Goal: Information Seeking & Learning: Learn about a topic

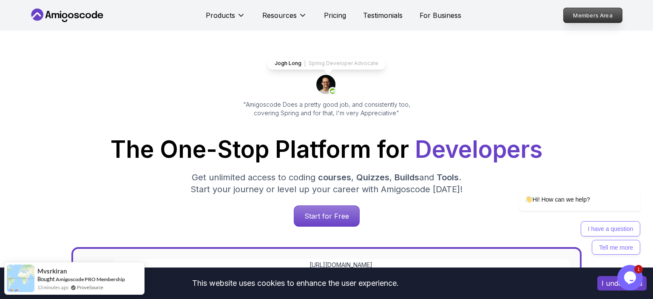
scroll to position [45, 0]
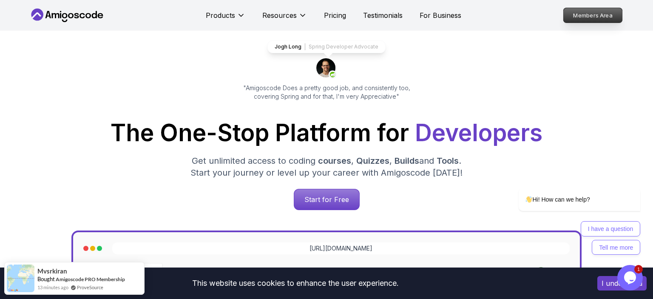
click at [590, 15] on p "Members Area" at bounding box center [593, 15] width 59 height 14
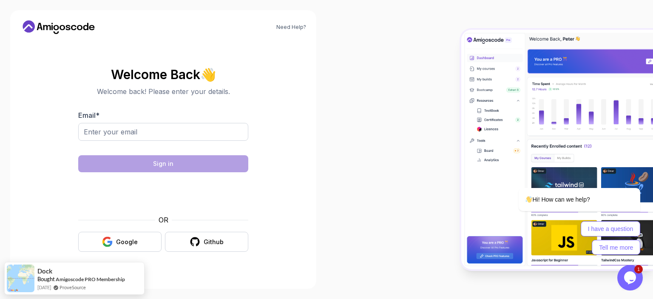
click at [148, 122] on div "Email *" at bounding box center [163, 130] width 170 height 40
click at [125, 238] on div "Google" at bounding box center [127, 242] width 22 height 9
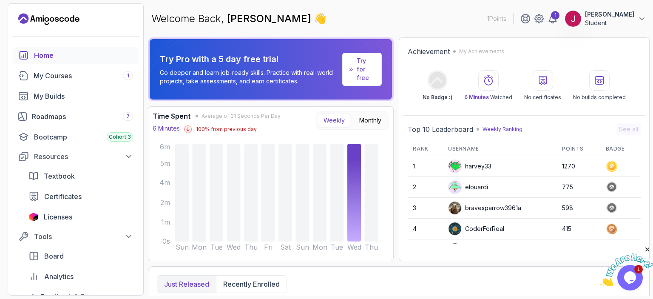
click at [627, 25] on p "Student" at bounding box center [609, 23] width 49 height 9
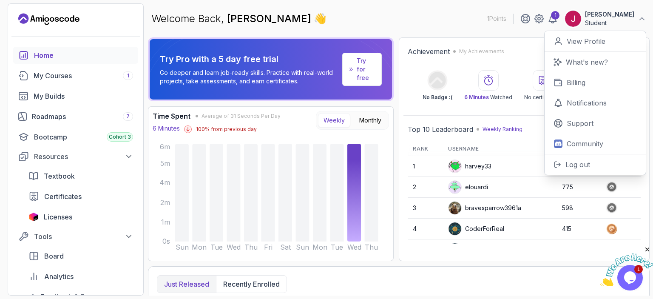
click at [635, 20] on button "[PERSON_NAME] Student" at bounding box center [606, 18] width 82 height 17
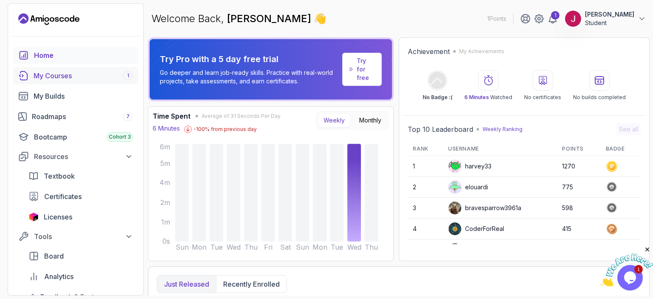
click at [68, 78] on div "My Courses 1" at bounding box center [83, 76] width 99 height 10
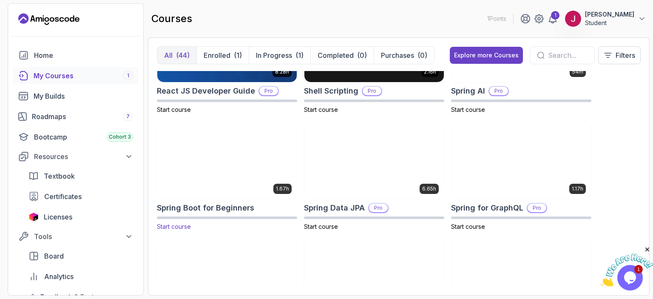
scroll to position [1371, 0]
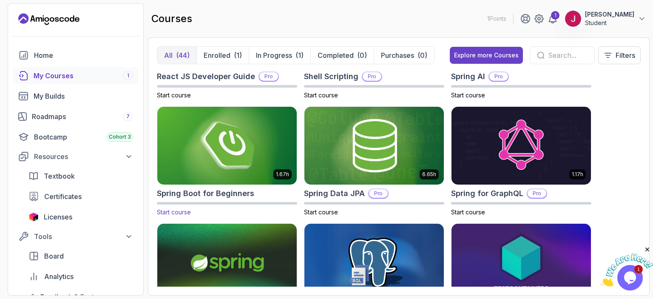
click at [232, 134] on img at bounding box center [227, 146] width 146 height 82
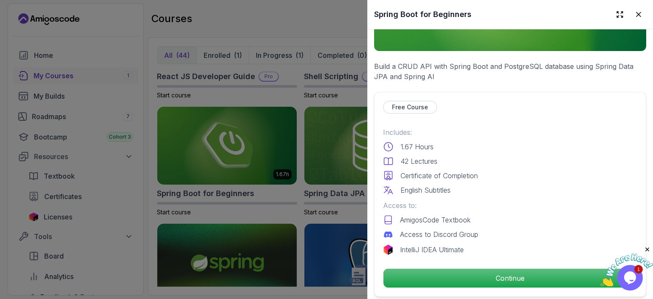
scroll to position [147, 0]
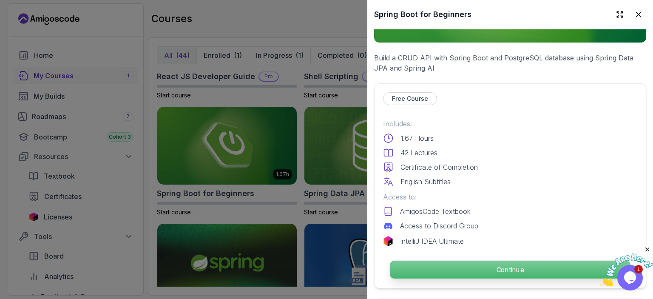
click at [497, 270] on p "Continue" at bounding box center [510, 270] width 241 height 18
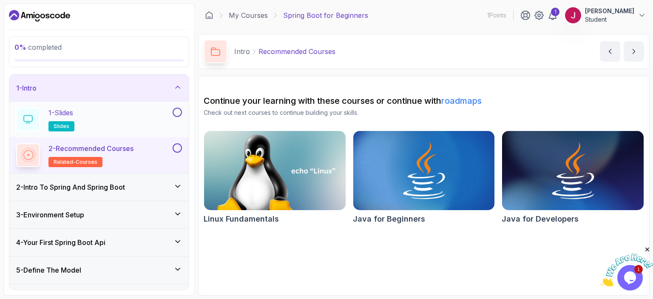
click at [182, 112] on button at bounding box center [177, 112] width 9 height 9
click at [162, 182] on div "2 - Intro To Spring And Spring Boot" at bounding box center [99, 187] width 166 height 10
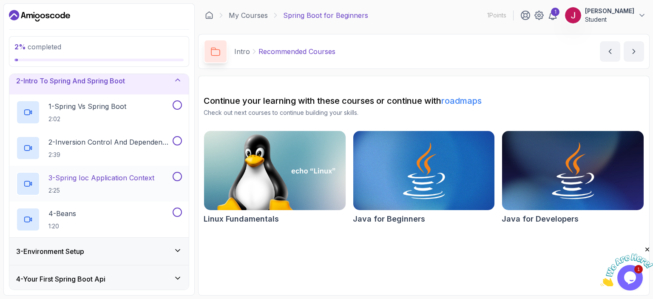
scroll to position [49, 0]
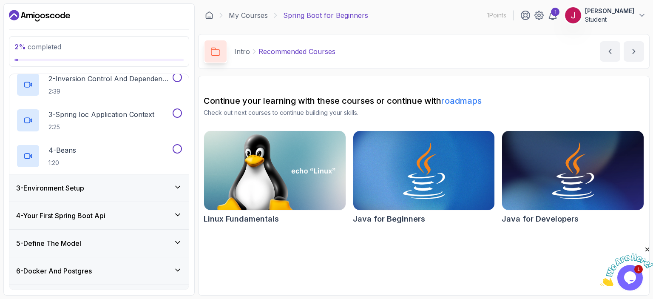
click at [128, 186] on div "3 - Environment Setup" at bounding box center [99, 188] width 166 height 10
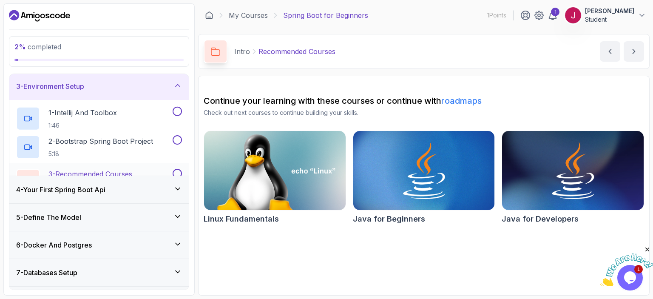
scroll to position [57, 0]
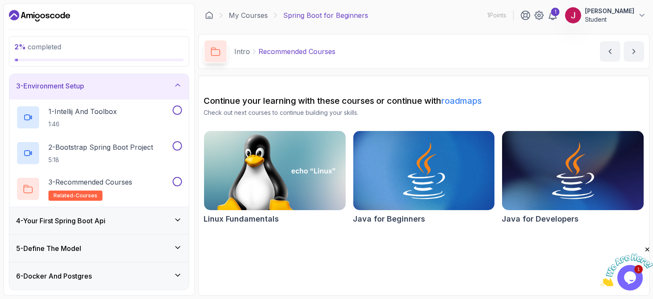
click at [142, 82] on div "3 - Environment Setup" at bounding box center [98, 85] width 179 height 27
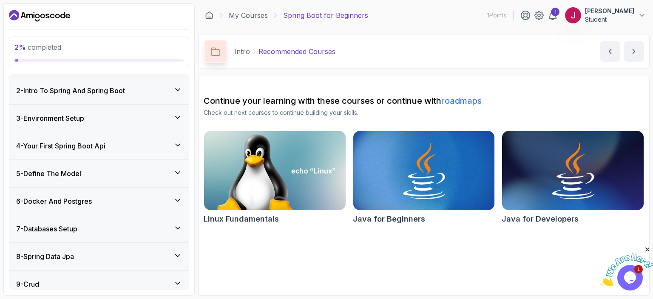
scroll to position [8, 0]
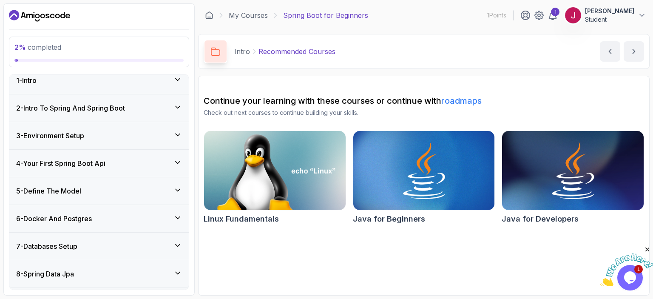
click at [124, 109] on h3 "2 - Intro To Spring And Spring Boot" at bounding box center [70, 108] width 109 height 10
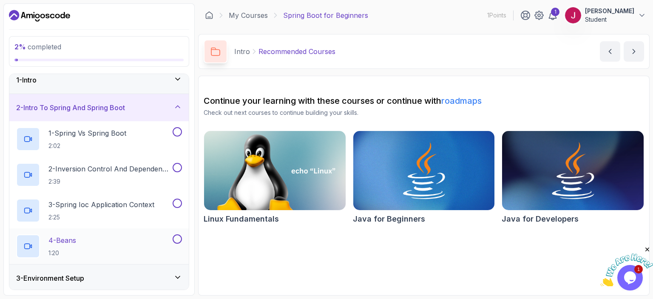
click at [122, 235] on div "4 - Beans 1:20" at bounding box center [93, 246] width 155 height 24
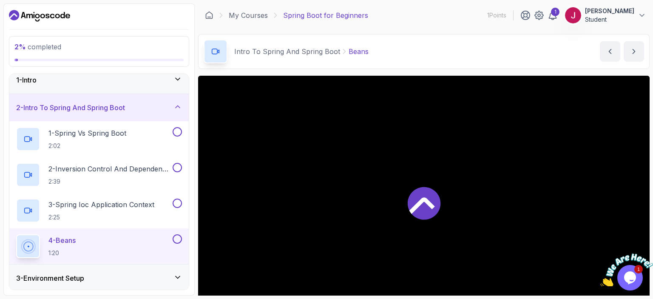
drag, startPoint x: 482, startPoint y: 168, endPoint x: 451, endPoint y: 190, distance: 38.1
click at [479, 172] on div at bounding box center [424, 203] width 452 height 254
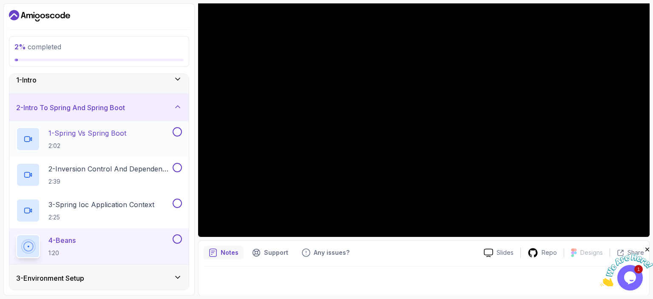
click at [118, 137] on p "1 - Spring Vs Spring Boot" at bounding box center [87, 133] width 78 height 10
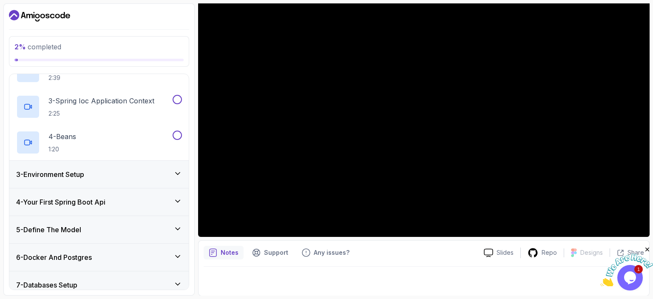
scroll to position [155, 0]
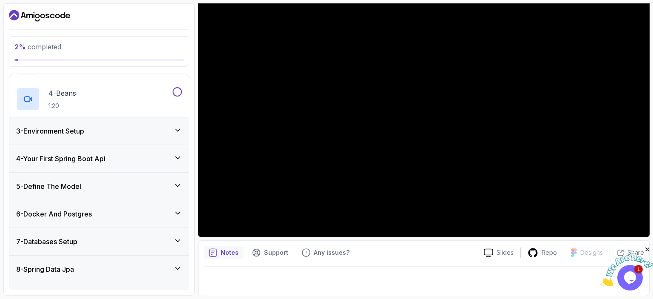
click at [173, 134] on div "3 - Environment Setup" at bounding box center [99, 131] width 166 height 10
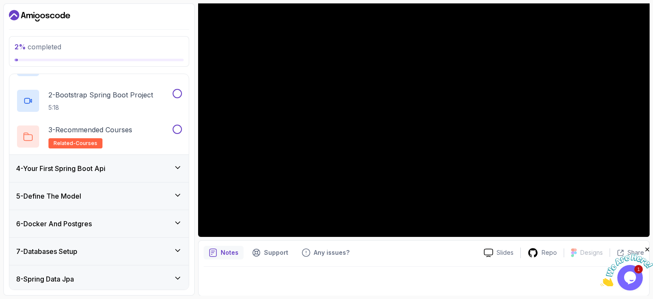
scroll to position [26, 0]
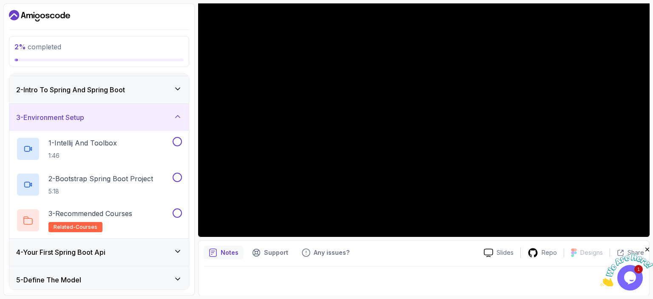
click at [155, 122] on div "3 - Environment Setup" at bounding box center [99, 117] width 166 height 10
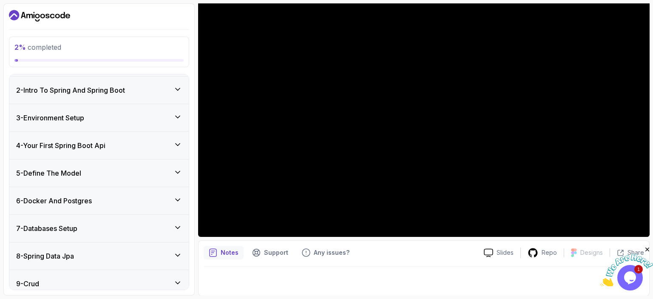
click at [159, 148] on div "4 - Your First Spring Boot Api" at bounding box center [99, 145] width 166 height 10
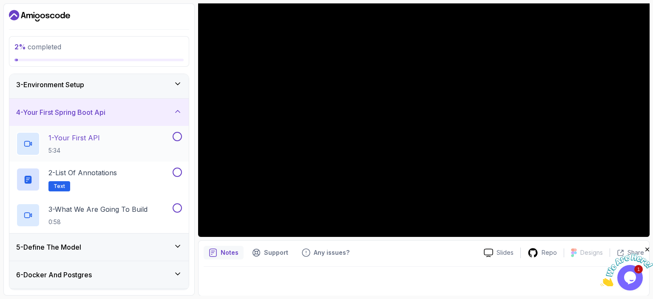
scroll to position [74, 0]
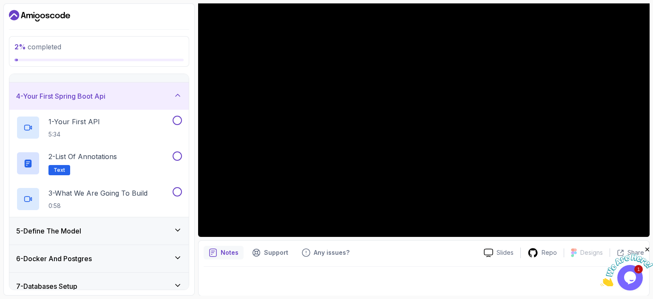
click at [138, 98] on div "4 - Your First Spring Boot Api" at bounding box center [99, 96] width 166 height 10
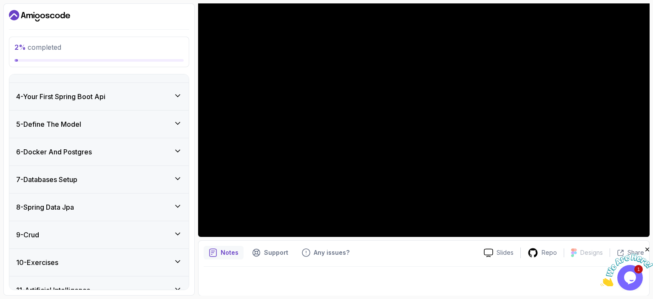
click at [142, 128] on div "5 - Define The Model" at bounding box center [99, 124] width 166 height 10
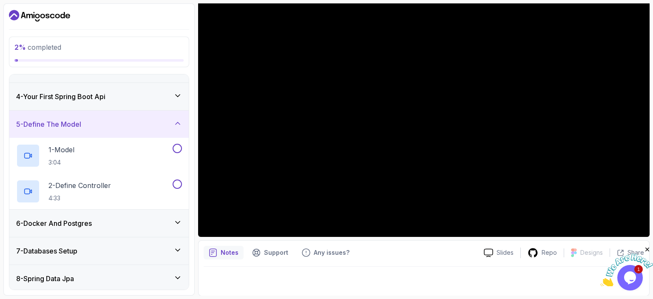
click at [142, 126] on div "5 - Define The Model" at bounding box center [99, 124] width 166 height 10
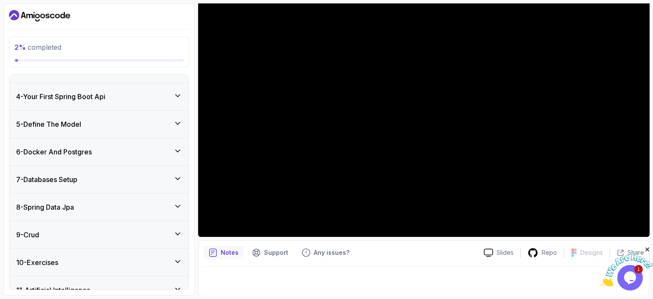
click at [139, 147] on div "6 - Docker And Postgres" at bounding box center [99, 152] width 166 height 10
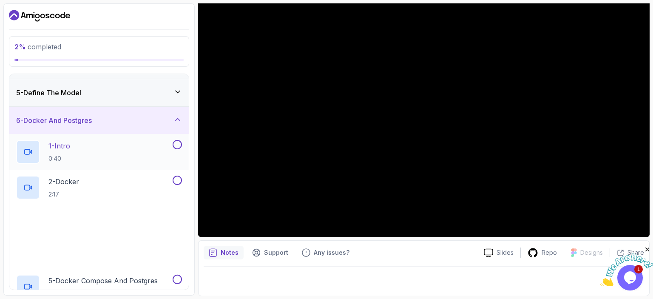
scroll to position [123, 0]
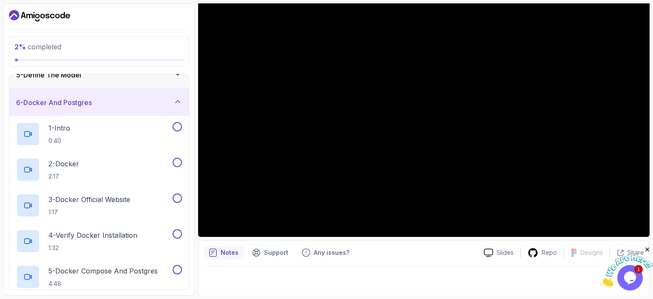
click at [115, 99] on div "6 - Docker And Postgres" at bounding box center [99, 102] width 166 height 10
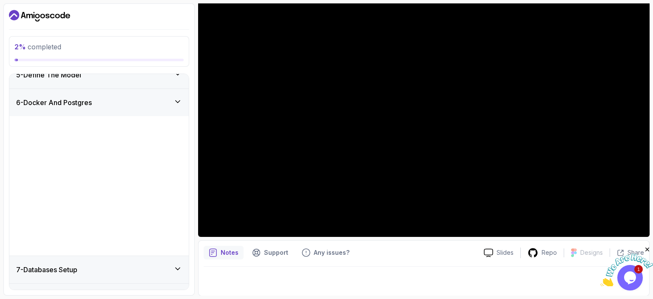
scroll to position [114, 0]
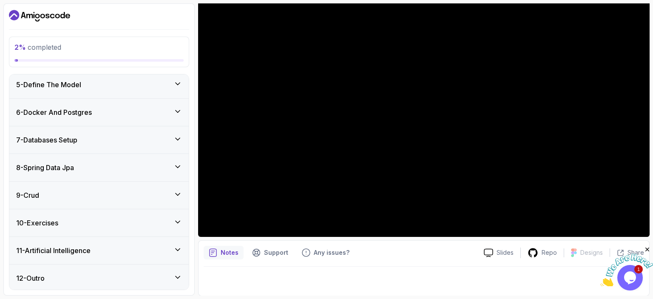
click at [101, 229] on div "10 - Exercises" at bounding box center [98, 222] width 179 height 27
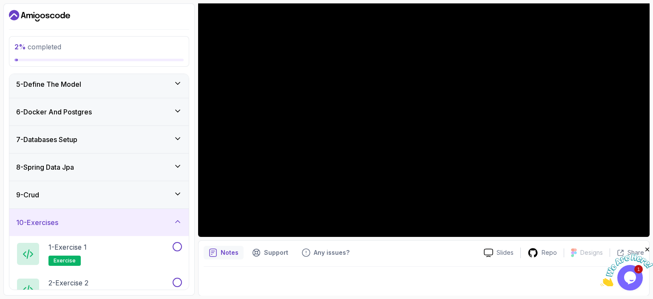
click at [102, 224] on div "10 - Exercises" at bounding box center [99, 222] width 166 height 10
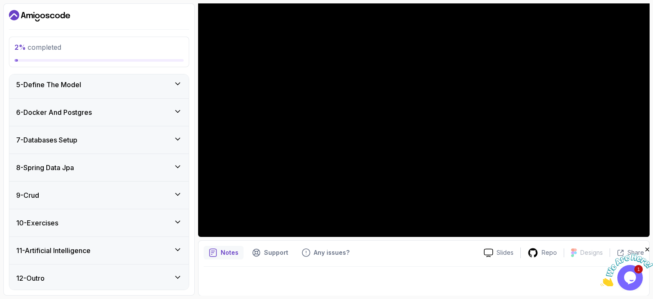
click at [107, 230] on div "10 - Exercises" at bounding box center [98, 222] width 179 height 27
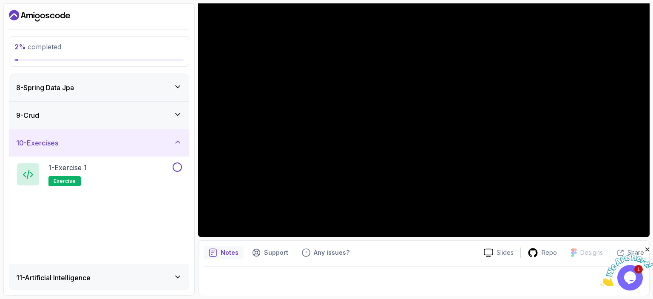
scroll to position [221, 0]
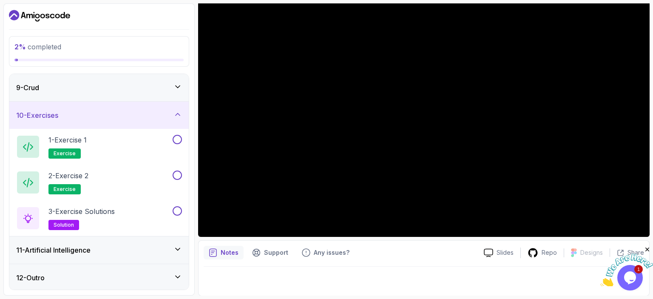
click at [129, 248] on div "11 - Artificial Intelligence" at bounding box center [99, 250] width 166 height 10
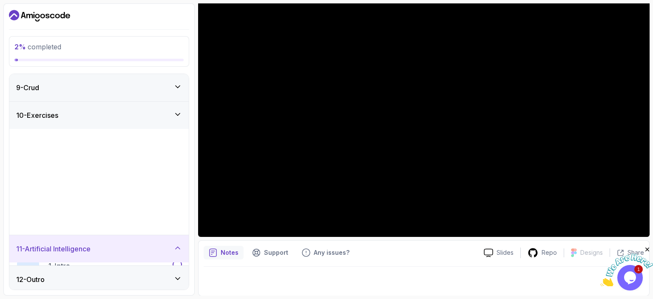
scroll to position [114, 0]
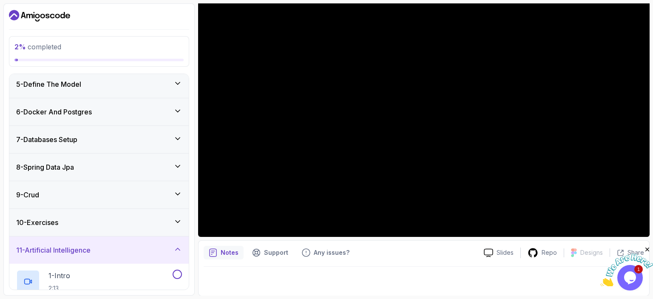
click at [116, 232] on div "10 - Exercises" at bounding box center [98, 222] width 179 height 27
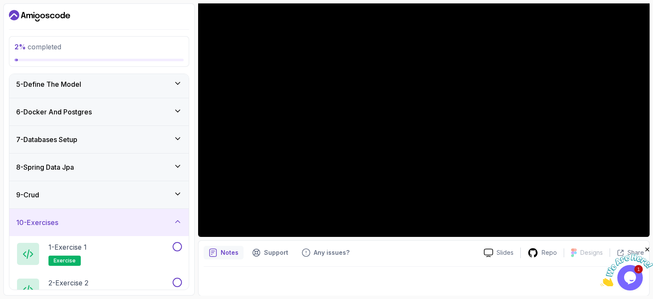
click at [113, 225] on div "10 - Exercises" at bounding box center [99, 222] width 166 height 10
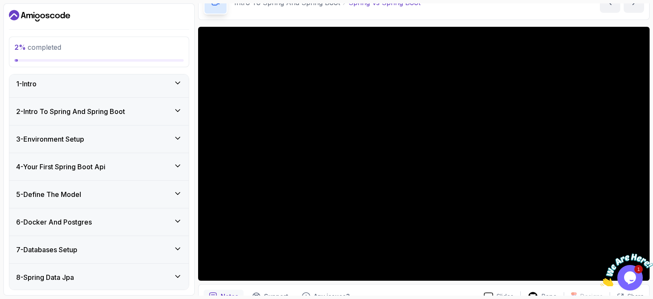
scroll to position [0, 0]
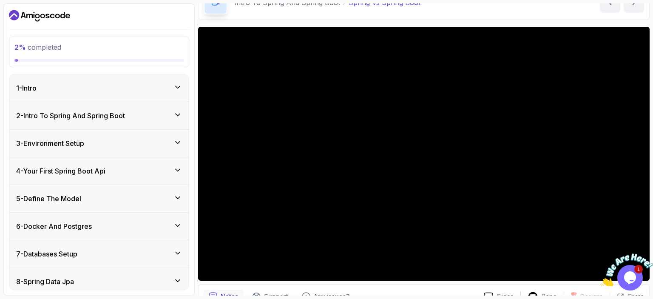
click at [145, 113] on div "2 - Intro To Spring And Spring Boot" at bounding box center [99, 116] width 166 height 10
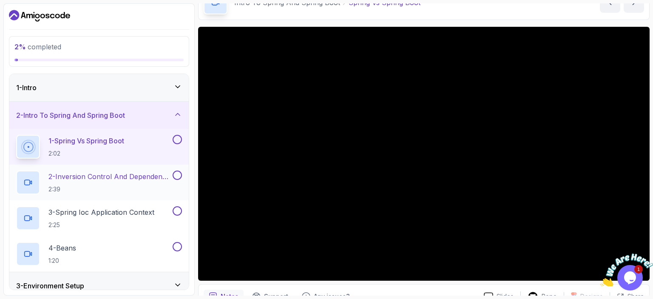
click at [102, 174] on p "2 - Inversion Control And Dependency Injection" at bounding box center [109, 176] width 122 height 10
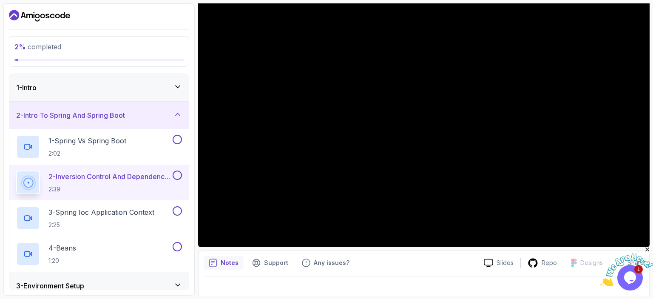
scroll to position [93, 0]
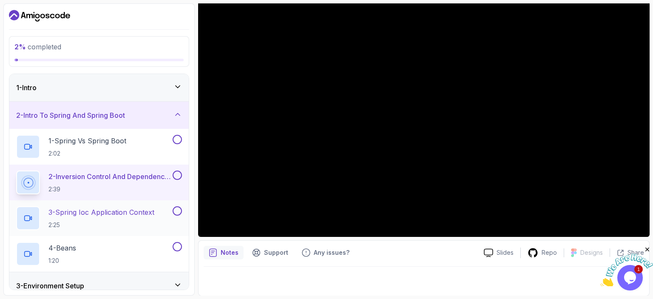
click at [131, 220] on h2 "3 - Spring Ioc Application Context 2:25" at bounding box center [101, 218] width 106 height 22
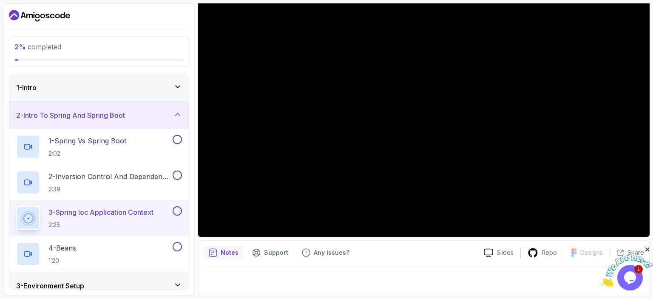
click at [409, 250] on div "Notes Support Any issues?" at bounding box center [340, 253] width 273 height 14
click at [647, 247] on icon "Close" at bounding box center [648, 250] width 8 height 8
click at [125, 247] on div "4 - Beans 1:20" at bounding box center [93, 254] width 155 height 24
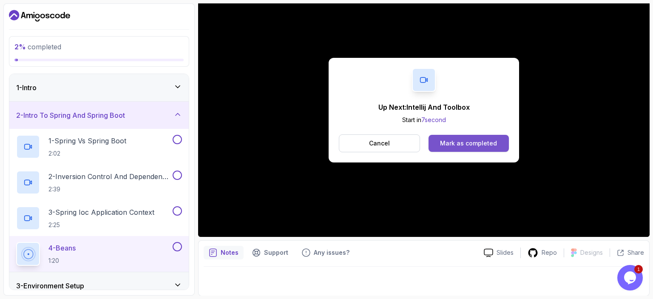
click at [471, 148] on button "Mark as completed" at bounding box center [469, 143] width 80 height 17
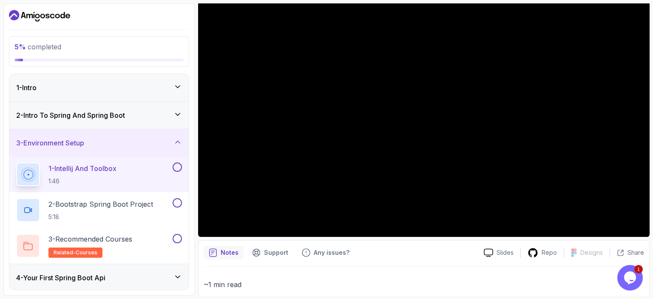
click at [148, 118] on div "2 - Intro To Spring And Spring Boot" at bounding box center [99, 115] width 166 height 10
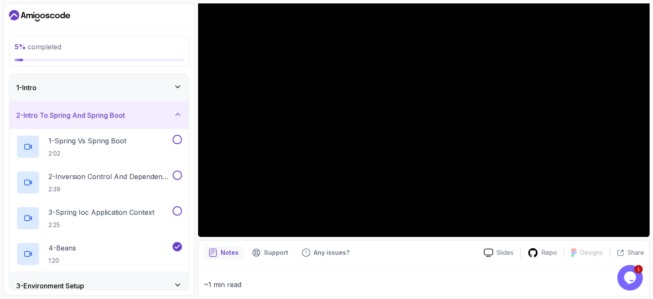
click at [148, 118] on div "2 - Intro To Spring And Spring Boot" at bounding box center [99, 115] width 166 height 10
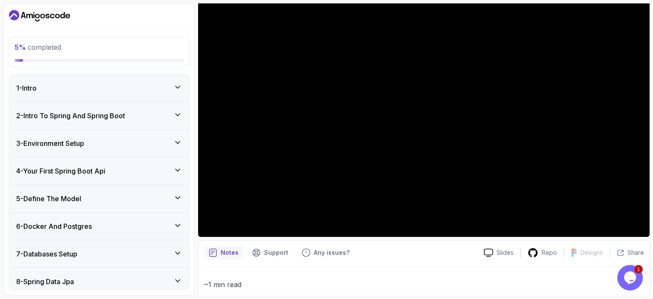
click at [139, 148] on div "3 - Environment Setup" at bounding box center [99, 143] width 166 height 10
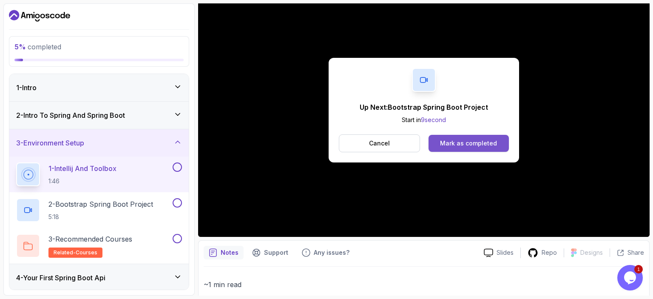
click at [462, 145] on div "Mark as completed" at bounding box center [468, 143] width 57 height 9
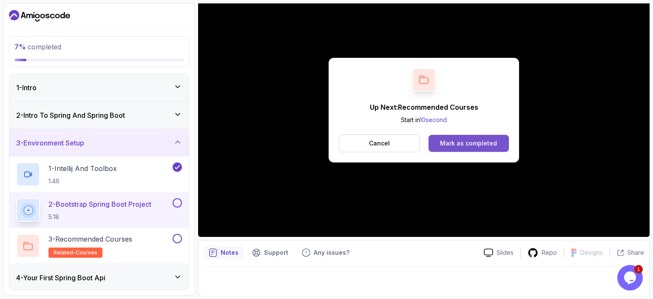
click at [475, 147] on button "Mark as completed" at bounding box center [469, 143] width 80 height 17
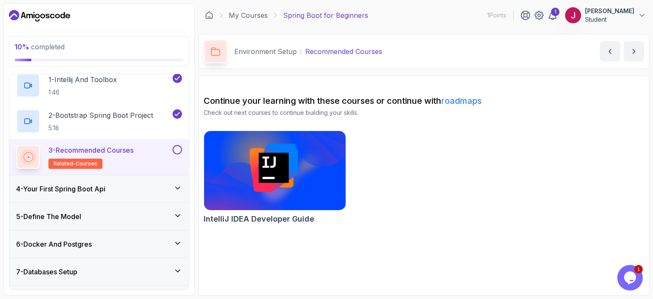
scroll to position [98, 0]
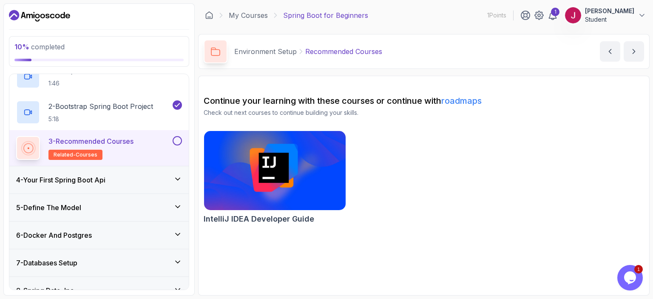
click at [179, 142] on button at bounding box center [177, 140] width 9 height 9
drag, startPoint x: 486, startPoint y: 156, endPoint x: 222, endPoint y: 133, distance: 265.0
click at [483, 156] on div "IntelliJ IDEA Developer Guide" at bounding box center [424, 179] width 440 height 97
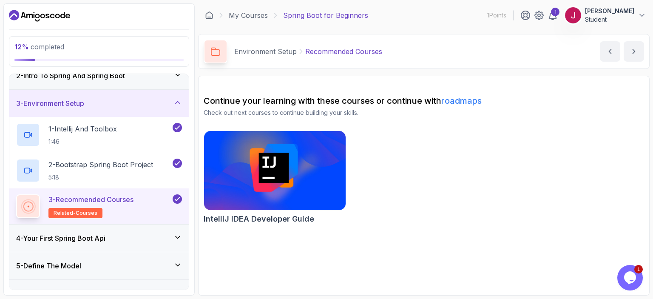
scroll to position [0, 0]
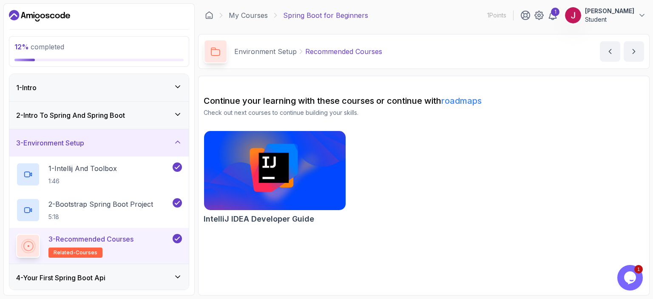
click at [133, 118] on div "2 - Intro To Spring And Spring Boot" at bounding box center [99, 115] width 166 height 10
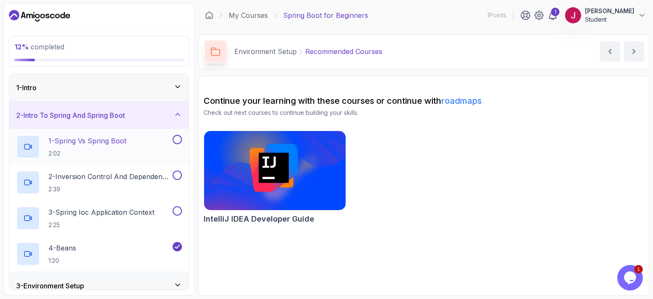
click at [177, 140] on button at bounding box center [177, 139] width 9 height 9
click at [179, 173] on button at bounding box center [177, 174] width 9 height 9
click at [179, 212] on button at bounding box center [177, 210] width 9 height 9
click at [149, 116] on div "2 - Intro To Spring And Spring Boot" at bounding box center [99, 115] width 166 height 10
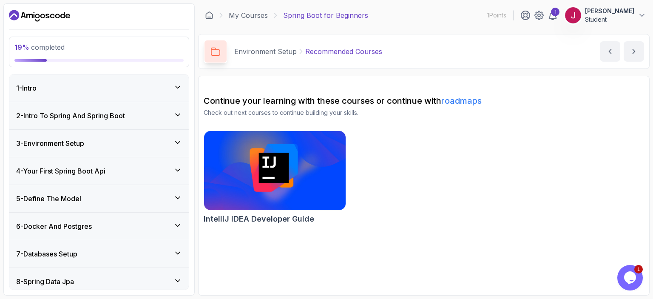
click at [157, 84] on div "1 - Intro" at bounding box center [99, 88] width 166 height 10
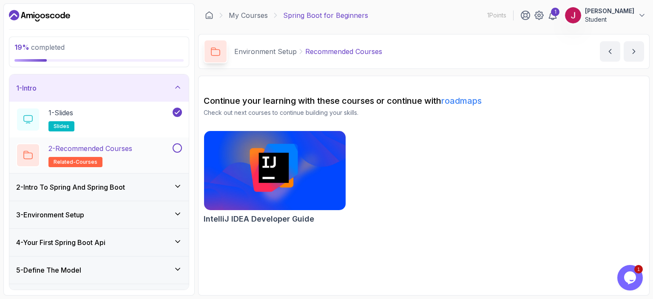
click at [179, 148] on button at bounding box center [177, 147] width 9 height 9
click at [147, 181] on div "2 - Intro To Spring And Spring Boot" at bounding box center [98, 186] width 179 height 27
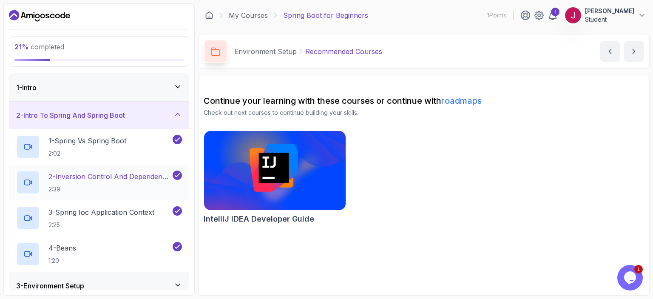
scroll to position [147, 0]
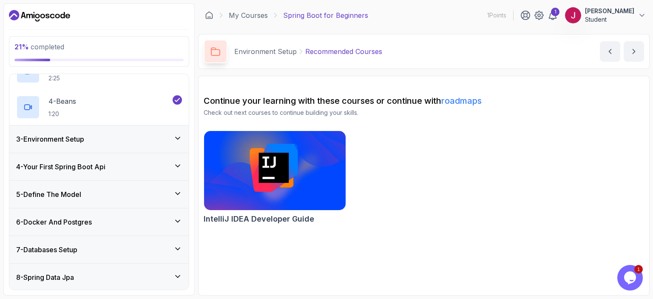
click at [153, 142] on div "3 - Environment Setup" at bounding box center [99, 139] width 166 height 10
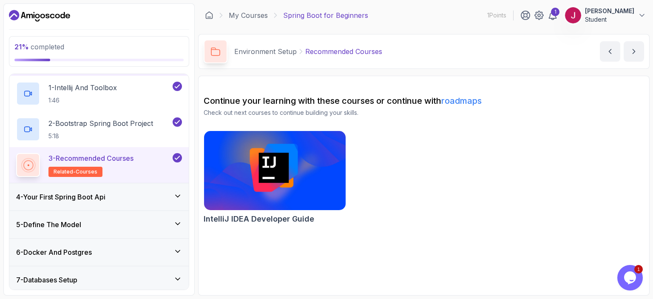
scroll to position [74, 0]
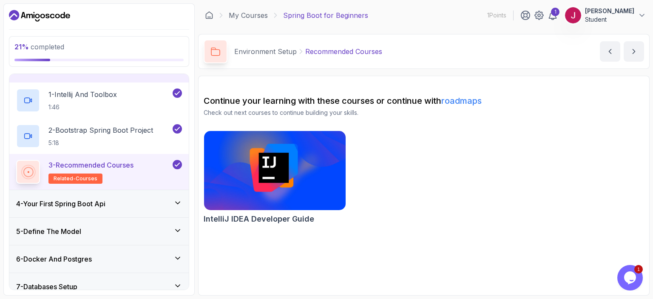
click at [162, 204] on div "4 - Your First Spring Boot Api" at bounding box center [99, 204] width 166 height 10
